Goal: Entertainment & Leisure: Consume media (video, audio)

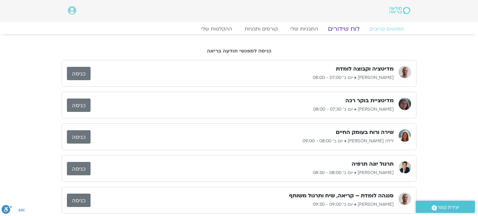
click at [344, 27] on link "לוח שידורים" at bounding box center [344, 28] width 47 height 7
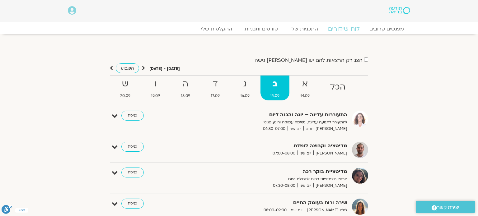
click at [344, 27] on link "לוח שידורים" at bounding box center [344, 28] width 47 height 7
click at [307, 88] on strong "א" at bounding box center [305, 84] width 29 height 14
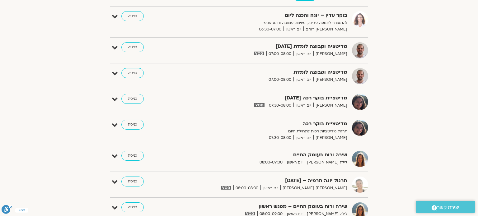
scroll to position [112, 0]
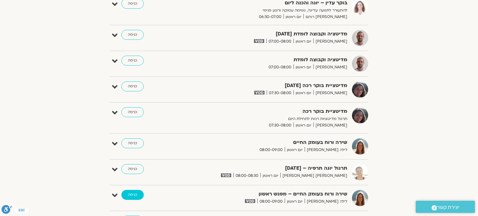
click at [133, 195] on link "כניסה" at bounding box center [132, 195] width 22 height 10
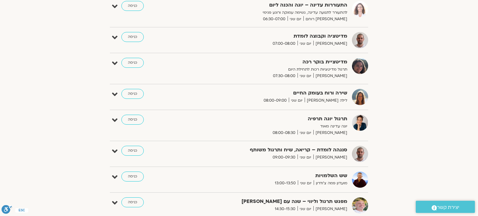
scroll to position [97, 0]
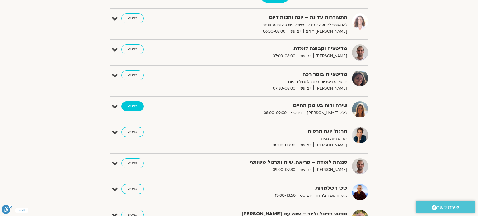
click at [130, 107] on link "כניסה" at bounding box center [132, 106] width 22 height 10
